Goal: Information Seeking & Learning: Find specific fact

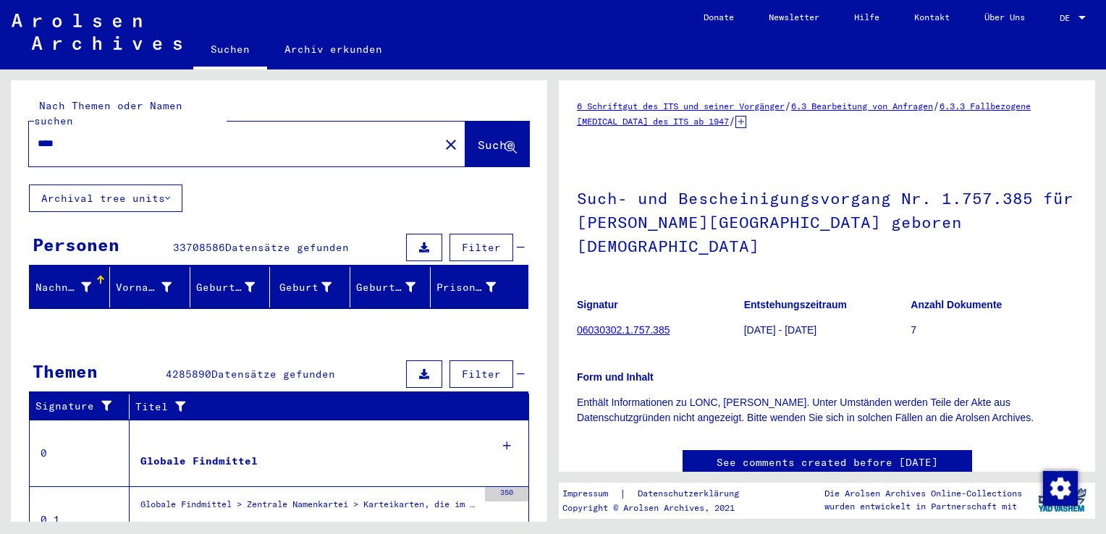
scroll to position [216, 0]
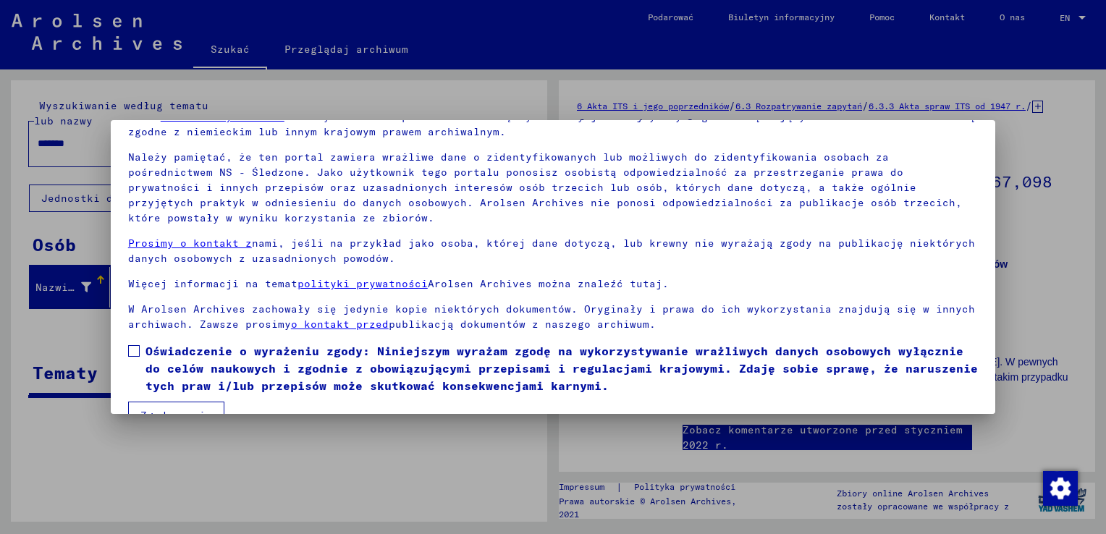
scroll to position [108, 0]
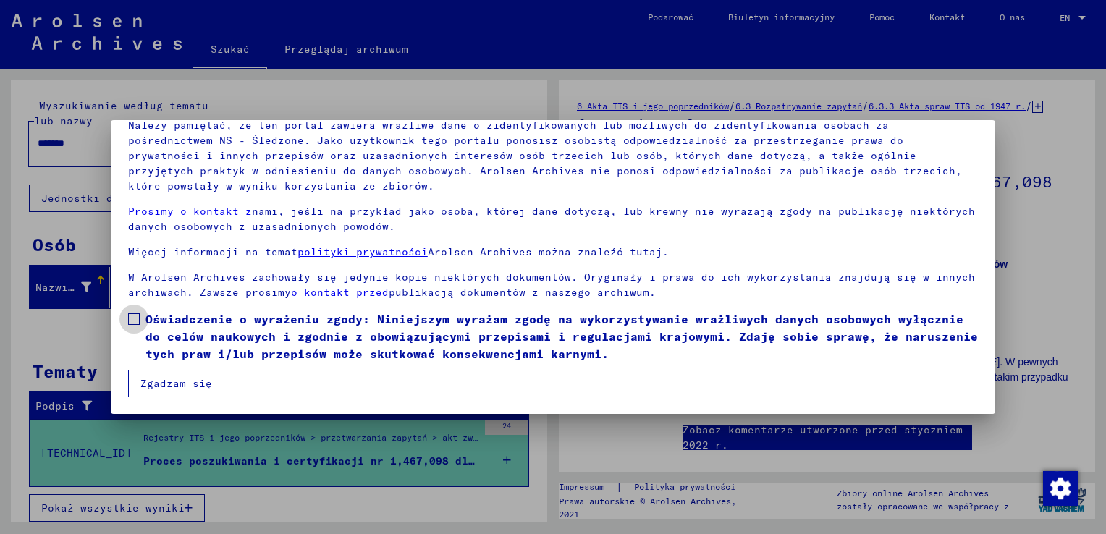
click at [132, 316] on span at bounding box center [134, 319] width 12 height 12
click at [152, 391] on button "Zgadzam się" at bounding box center [176, 383] width 96 height 27
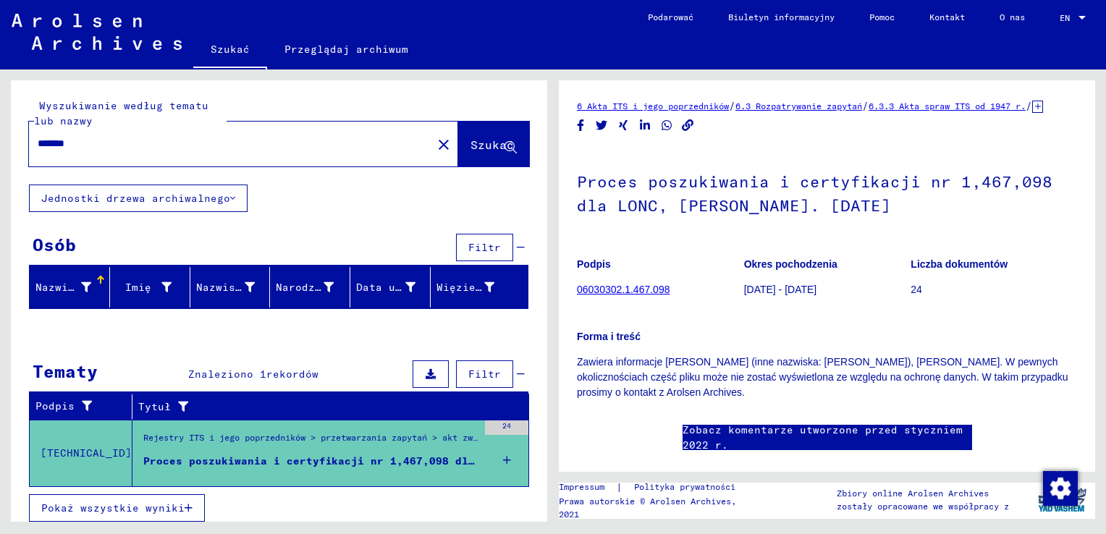
scroll to position [0, 0]
click at [667, 15] on link "Podarować" at bounding box center [670, 17] width 80 height 35
click at [314, 247] on div "Osób Filtr" at bounding box center [278, 248] width 499 height 37
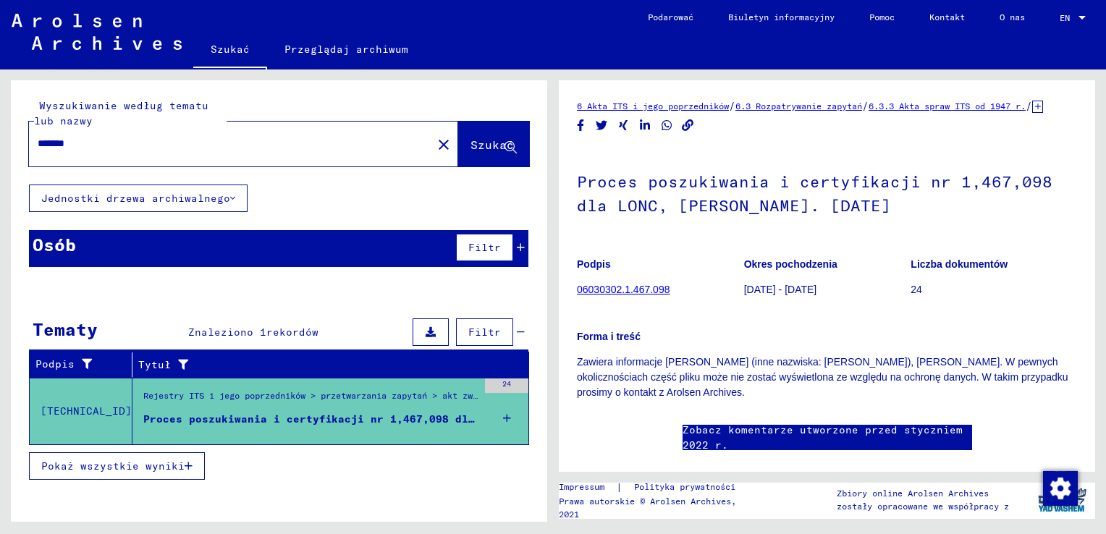
click at [150, 150] on input "*******" at bounding box center [231, 143] width 386 height 15
type input "*"
type input "**********"
click at [473, 151] on span "Szukać" at bounding box center [491, 144] width 43 height 14
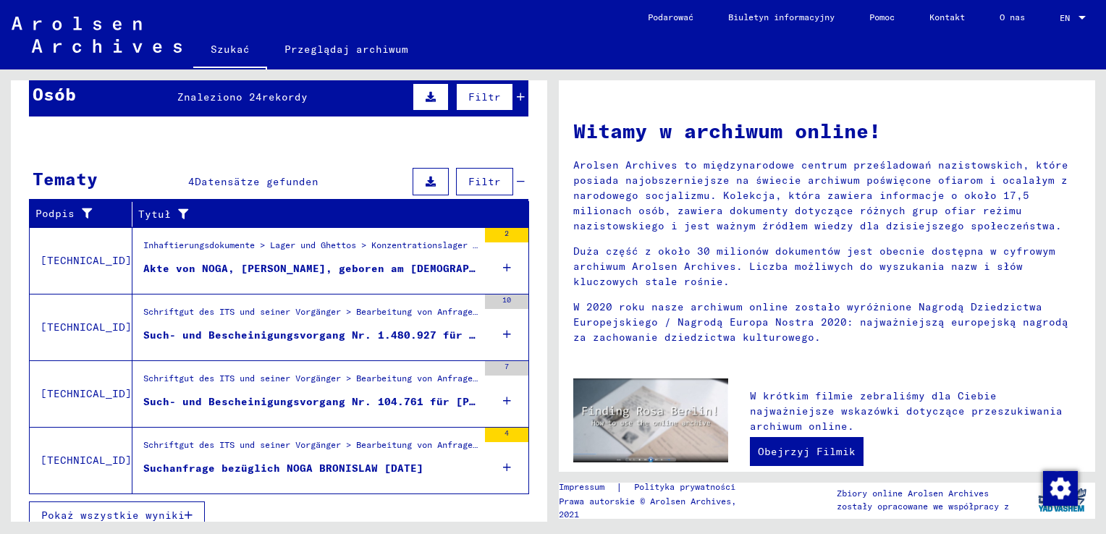
scroll to position [162, 0]
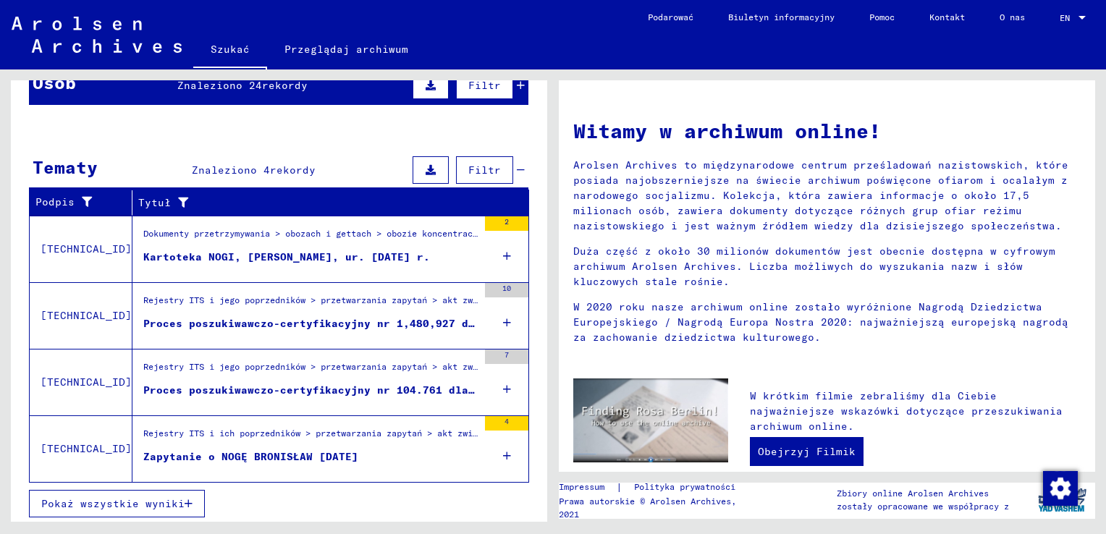
click at [301, 316] on div "Proces poszukiwawczo-certyfikacyjny nr 1,480,927 dla NOGA, [PERSON_NAME]. [DATE…" at bounding box center [310, 323] width 334 height 15
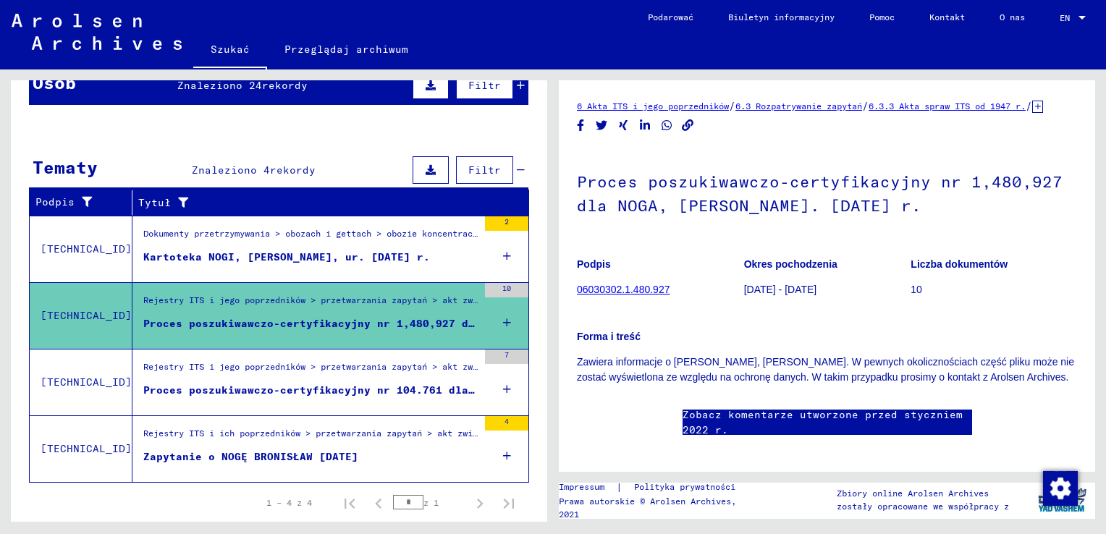
click at [313, 395] on figure "Proces poszukiwawczo-certyfikacyjny nr 104.761 dla NOGA, [PERSON_NAME]. [DATE] …" at bounding box center [310, 394] width 334 height 22
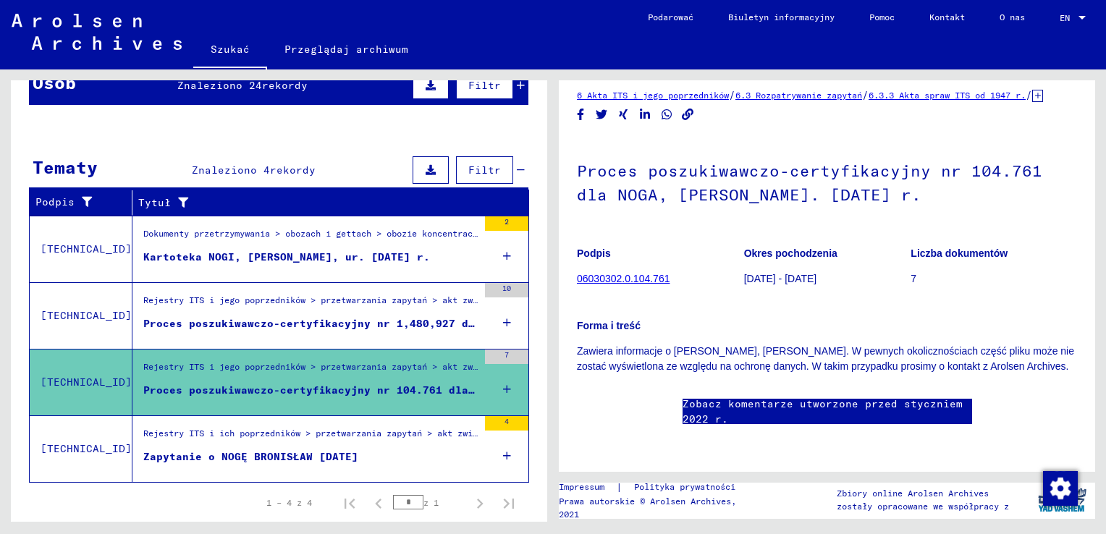
scroll to position [72, 0]
click at [266, 455] on div "Zapytanie o NOGĘ BRONISŁAW [DATE]" at bounding box center [250, 456] width 215 height 15
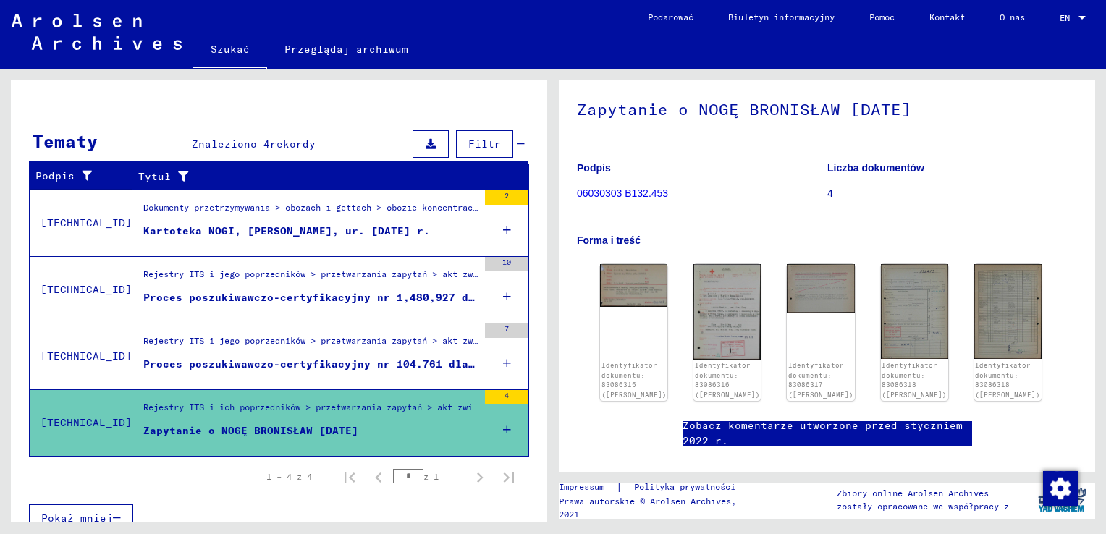
scroll to position [203, 0]
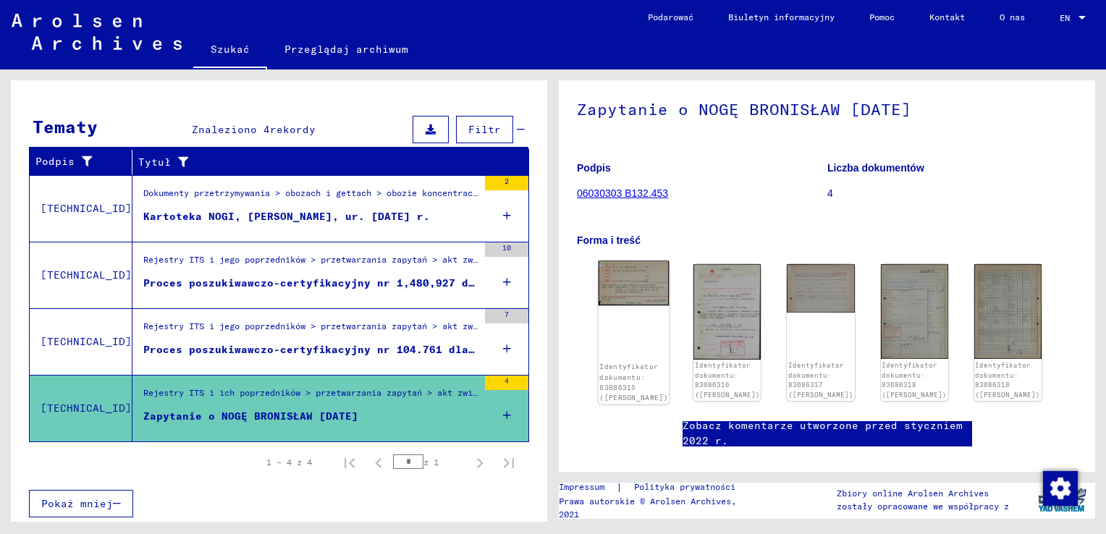
click at [656, 306] on img at bounding box center [633, 283] width 71 height 45
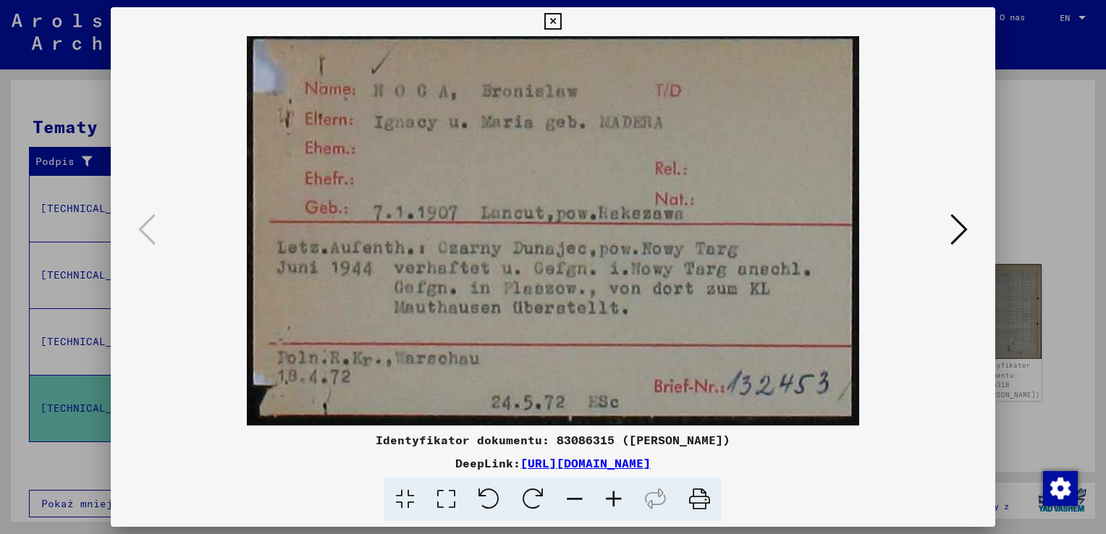
click at [955, 232] on icon at bounding box center [958, 229] width 17 height 35
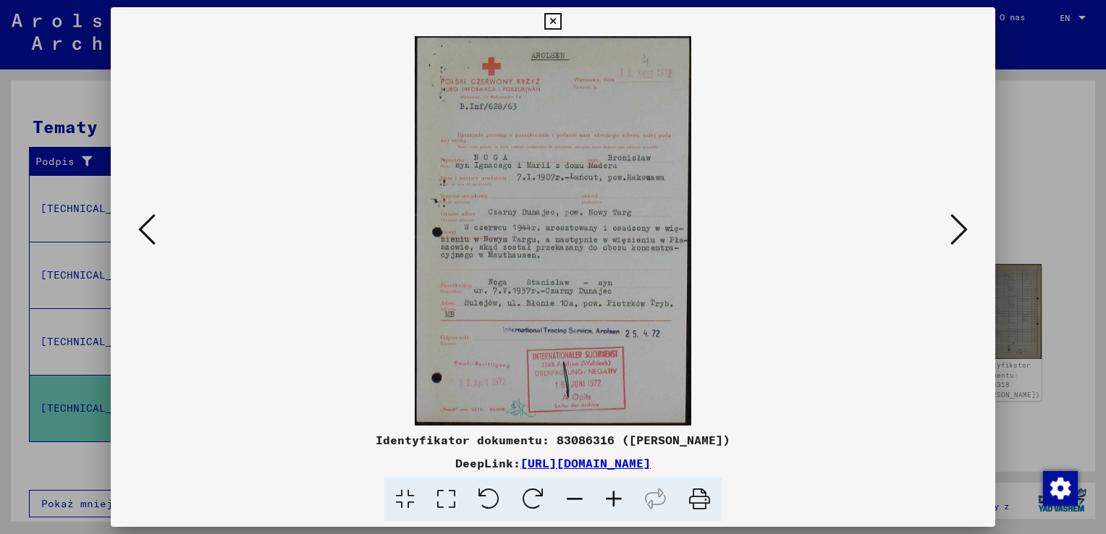
click at [955, 232] on icon at bounding box center [958, 229] width 17 height 35
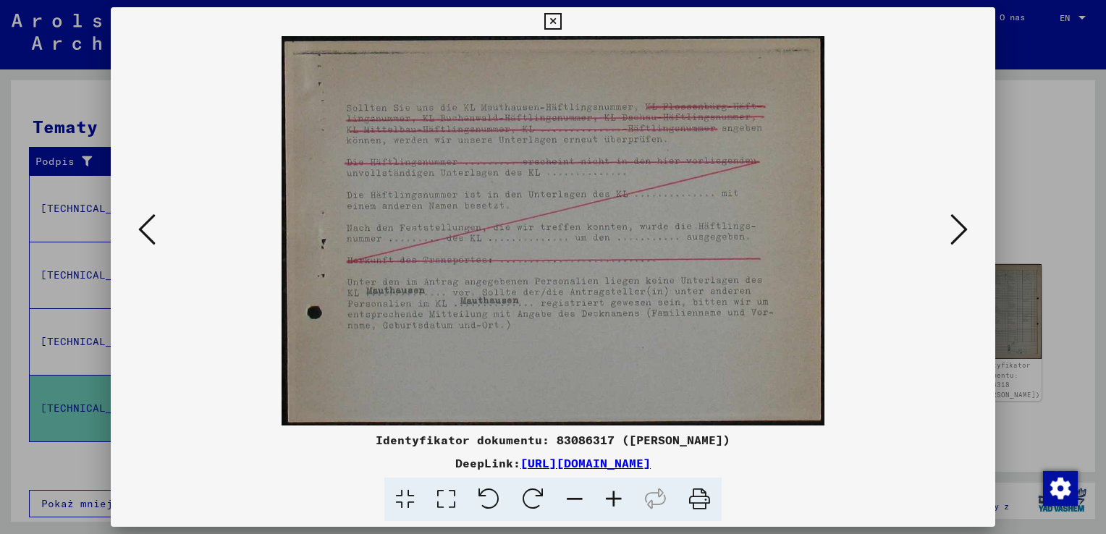
click at [955, 232] on icon at bounding box center [958, 229] width 17 height 35
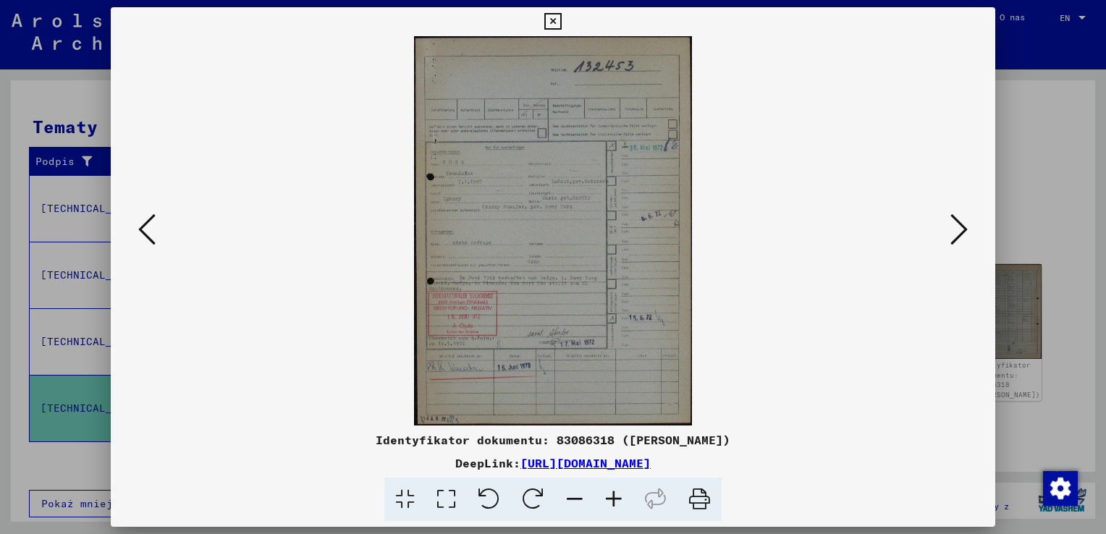
click at [955, 232] on icon at bounding box center [958, 229] width 17 height 35
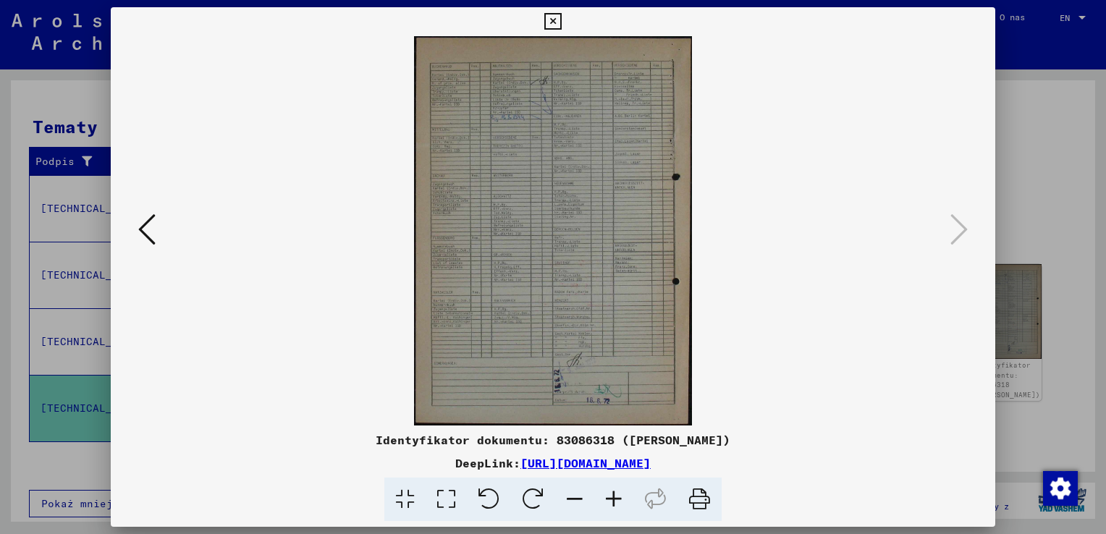
click at [143, 229] on icon at bounding box center [146, 229] width 17 height 35
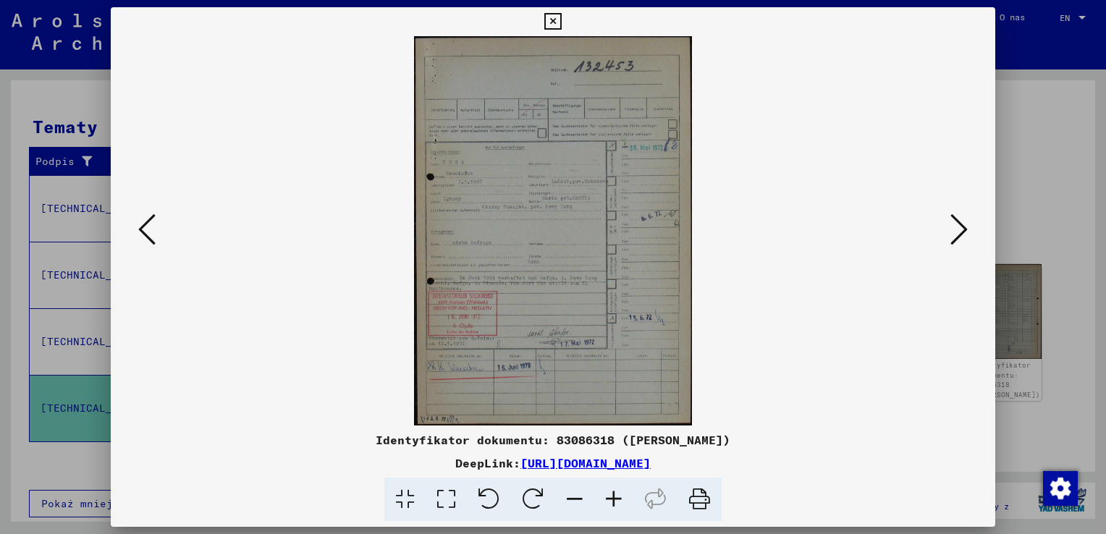
click at [1054, 262] on div at bounding box center [553, 267] width 1106 height 534
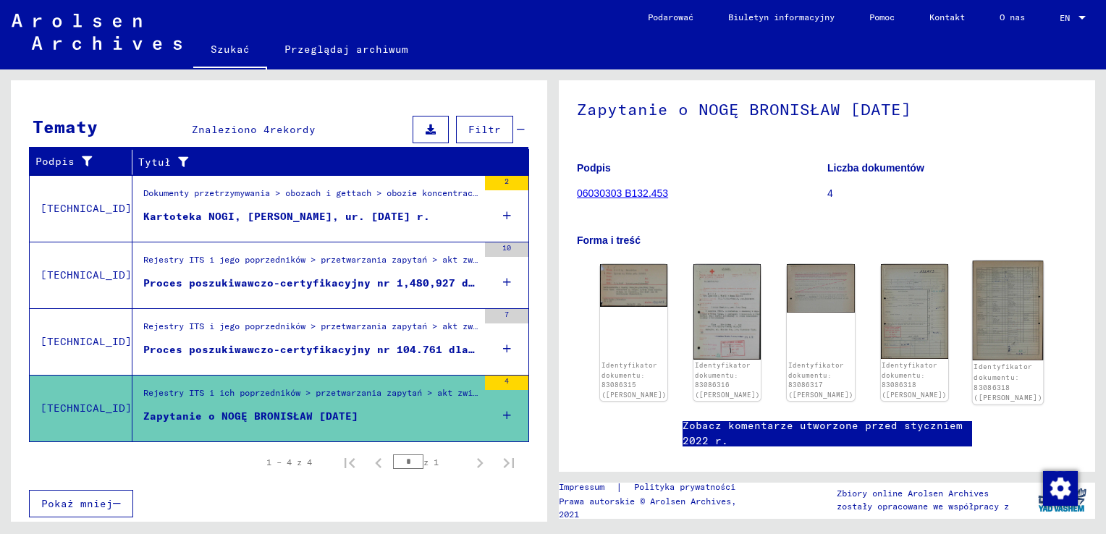
click at [996, 319] on img at bounding box center [1007, 310] width 71 height 99
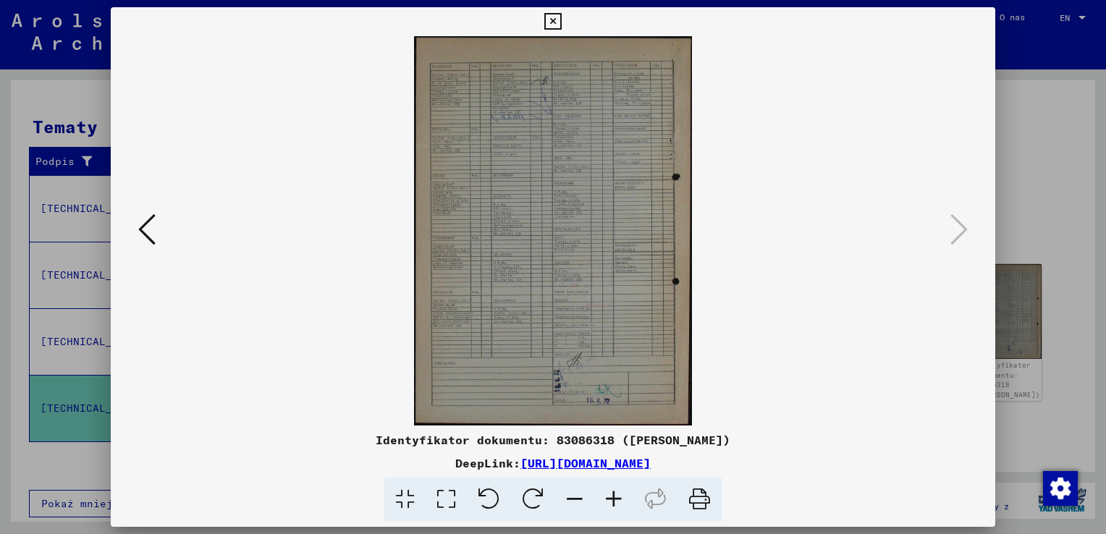
click at [549, 14] on icon at bounding box center [552, 21] width 17 height 17
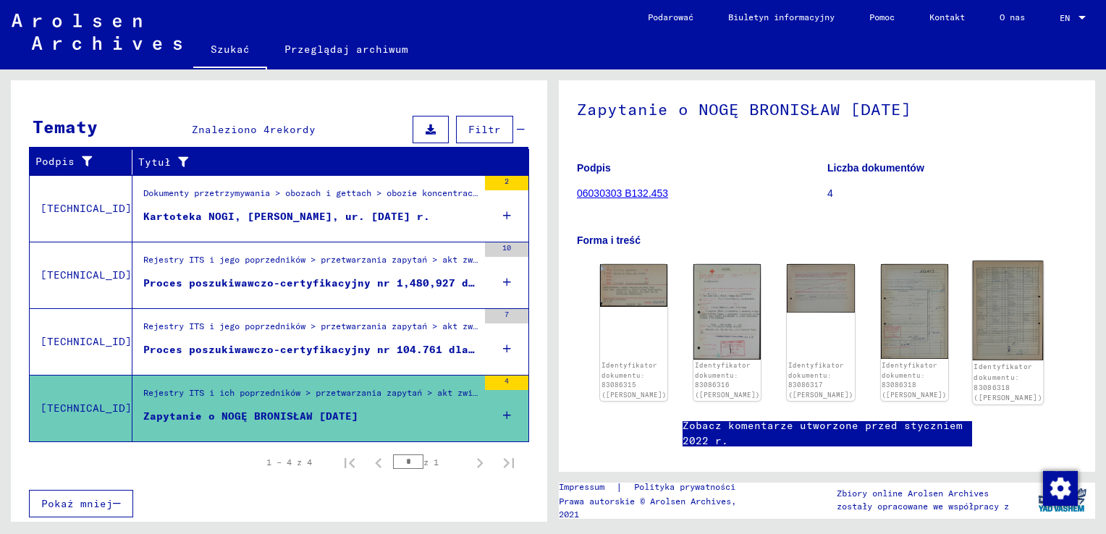
click at [974, 310] on img at bounding box center [1007, 310] width 71 height 99
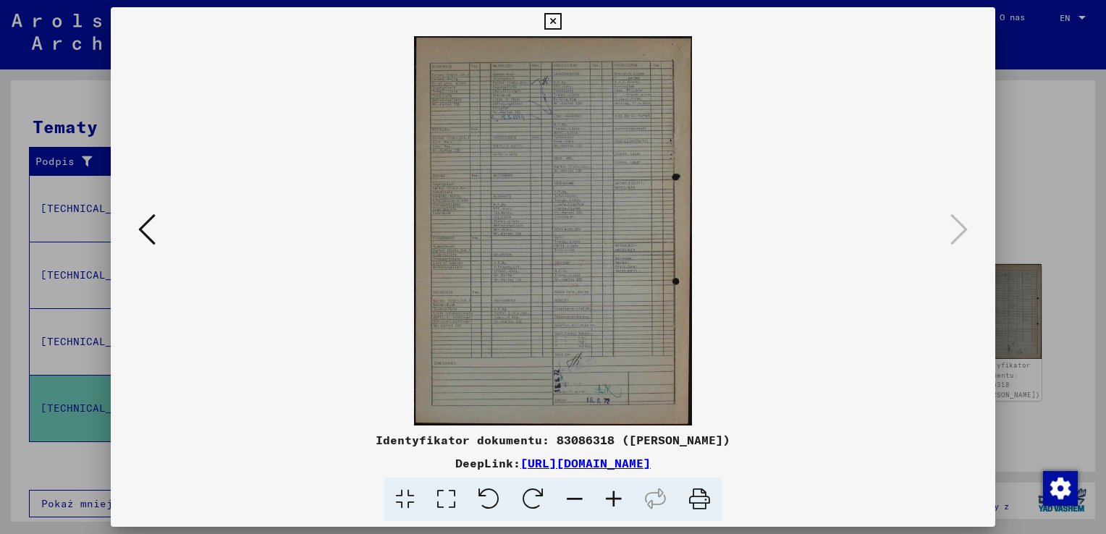
click at [147, 224] on icon at bounding box center [146, 229] width 17 height 35
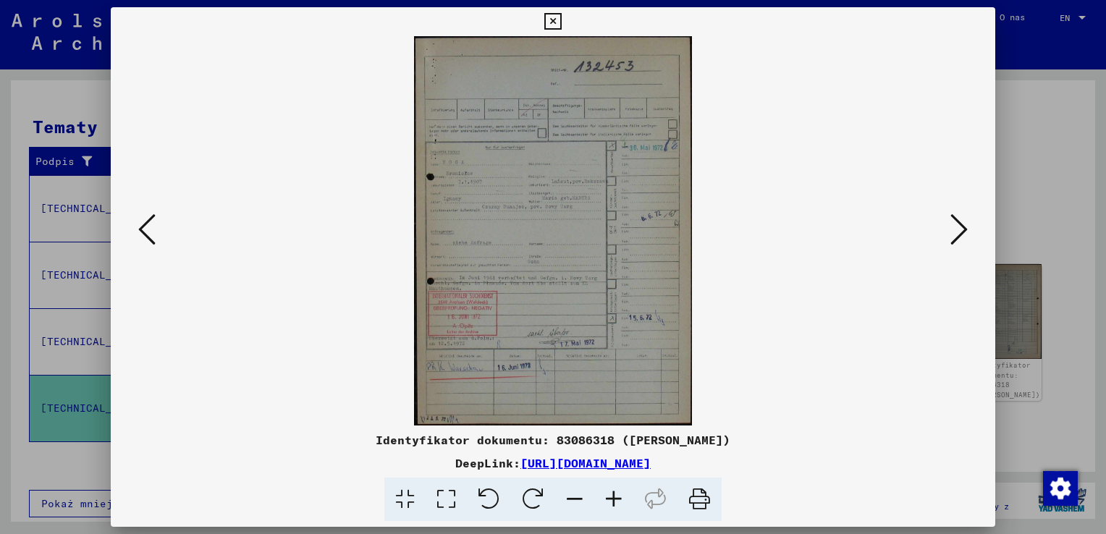
click at [145, 229] on icon at bounding box center [146, 229] width 17 height 35
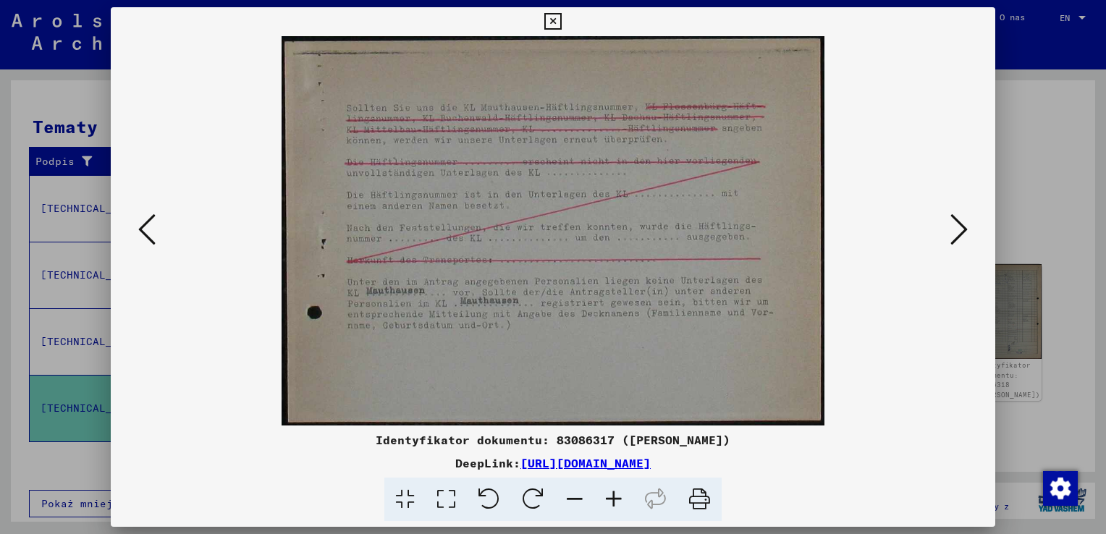
click at [145, 229] on icon at bounding box center [146, 229] width 17 height 35
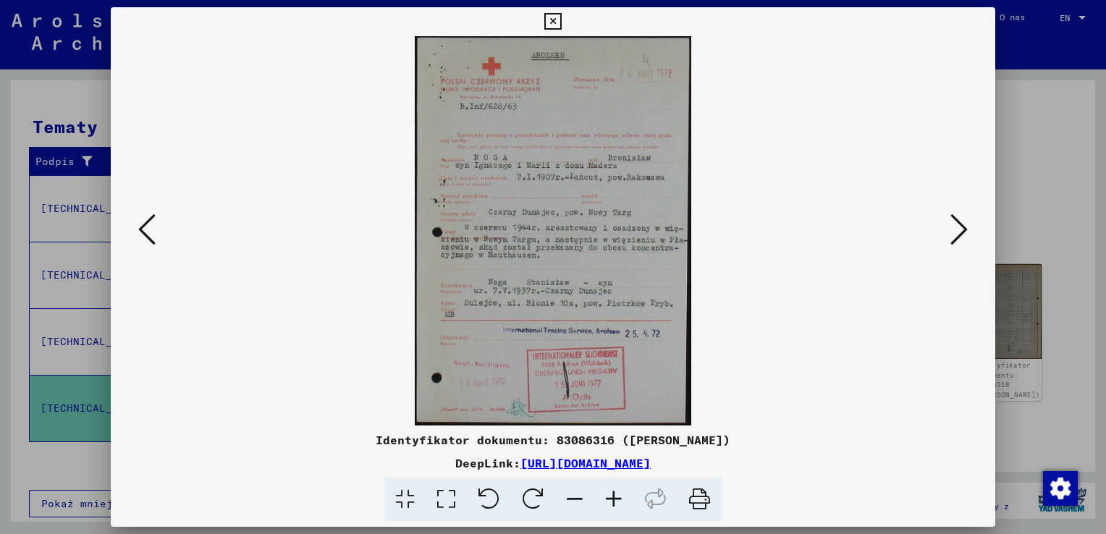
click at [961, 232] on icon at bounding box center [958, 229] width 17 height 35
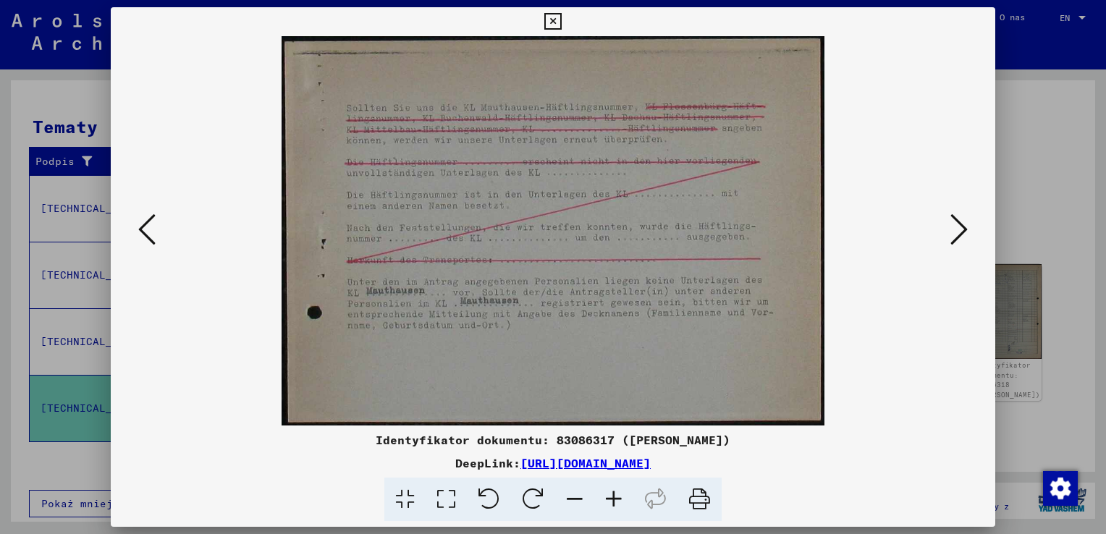
click at [651, 467] on link "[URL][DOMAIN_NAME]" at bounding box center [585, 463] width 130 height 14
